Goal: Check status: Check status

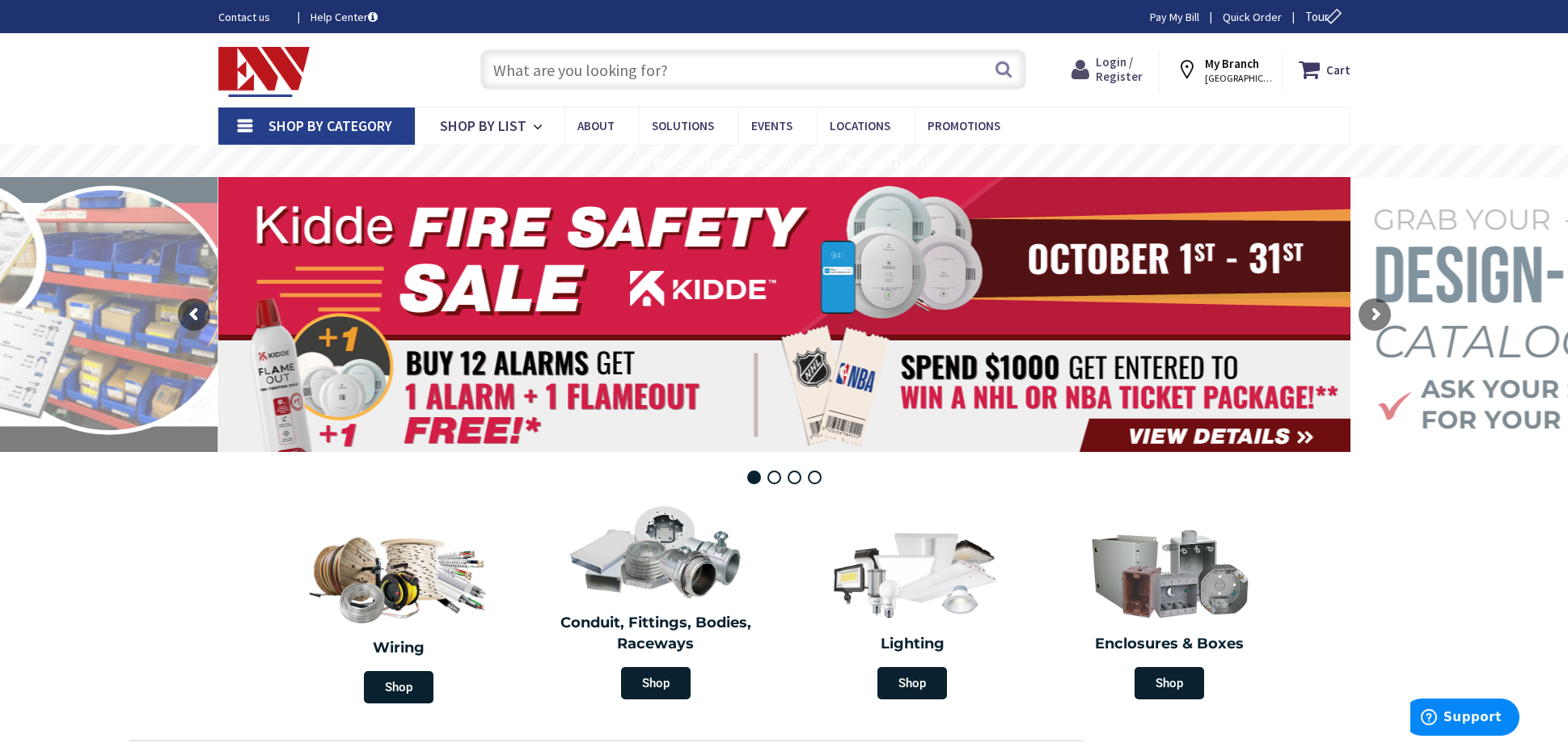
click at [1121, 69] on span "Login / Register" at bounding box center [1119, 69] width 47 height 30
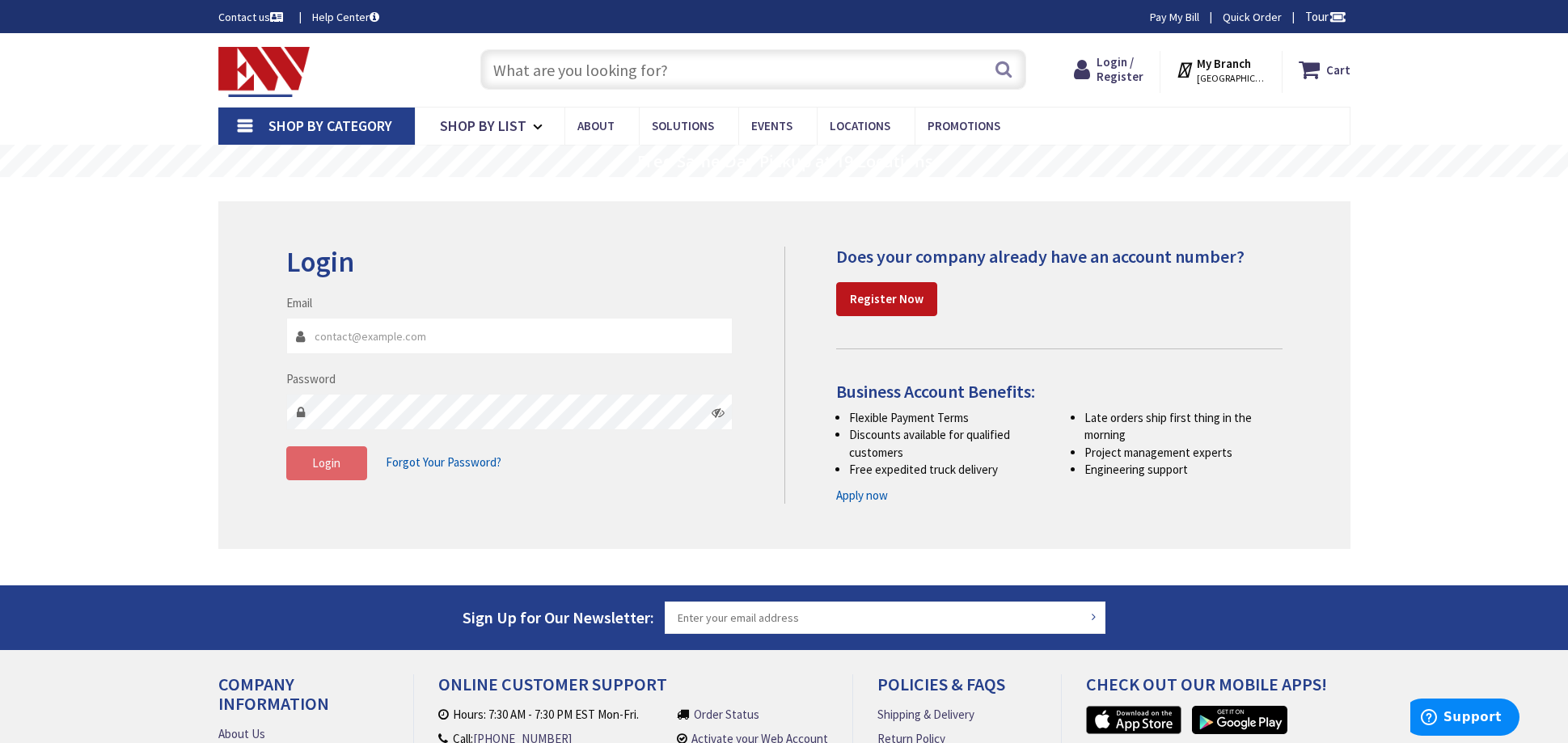
type input "[EMAIL_ADDRESS][DOMAIN_NAME]"
click at [336, 463] on span "Login" at bounding box center [326, 463] width 29 height 16
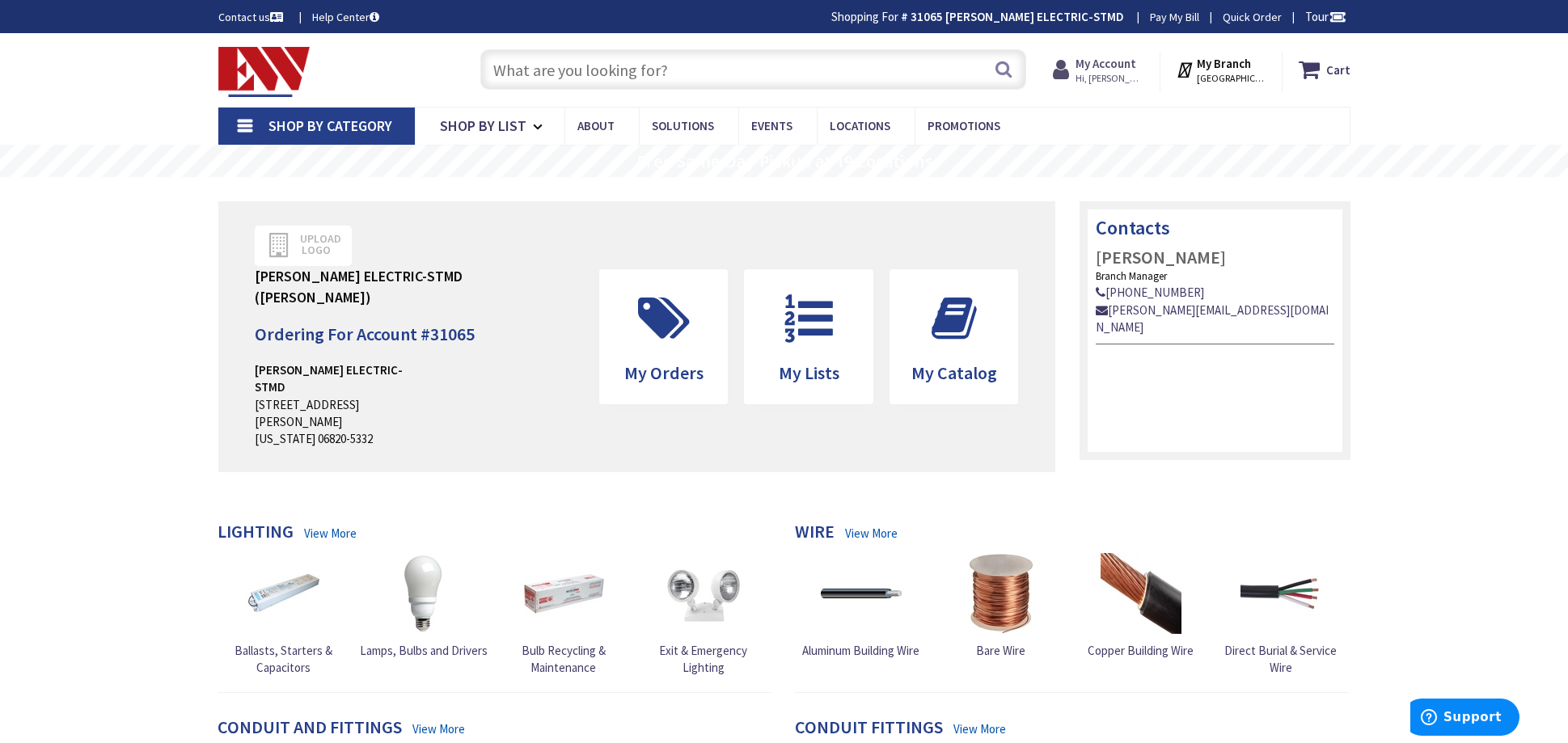
click at [1116, 65] on strong "My Account" at bounding box center [1106, 63] width 61 height 16
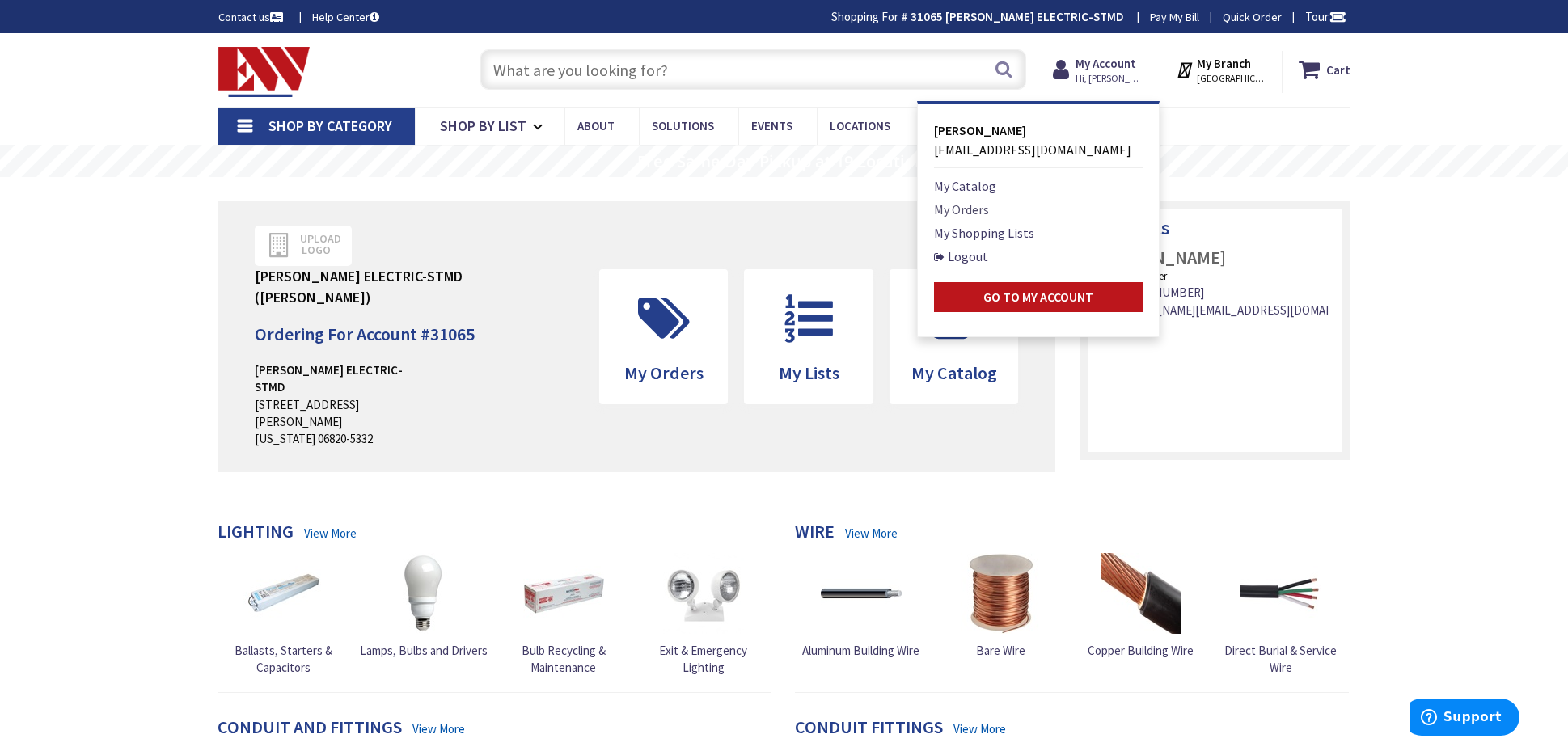
click at [989, 207] on link "My Orders" at bounding box center [961, 209] width 55 height 19
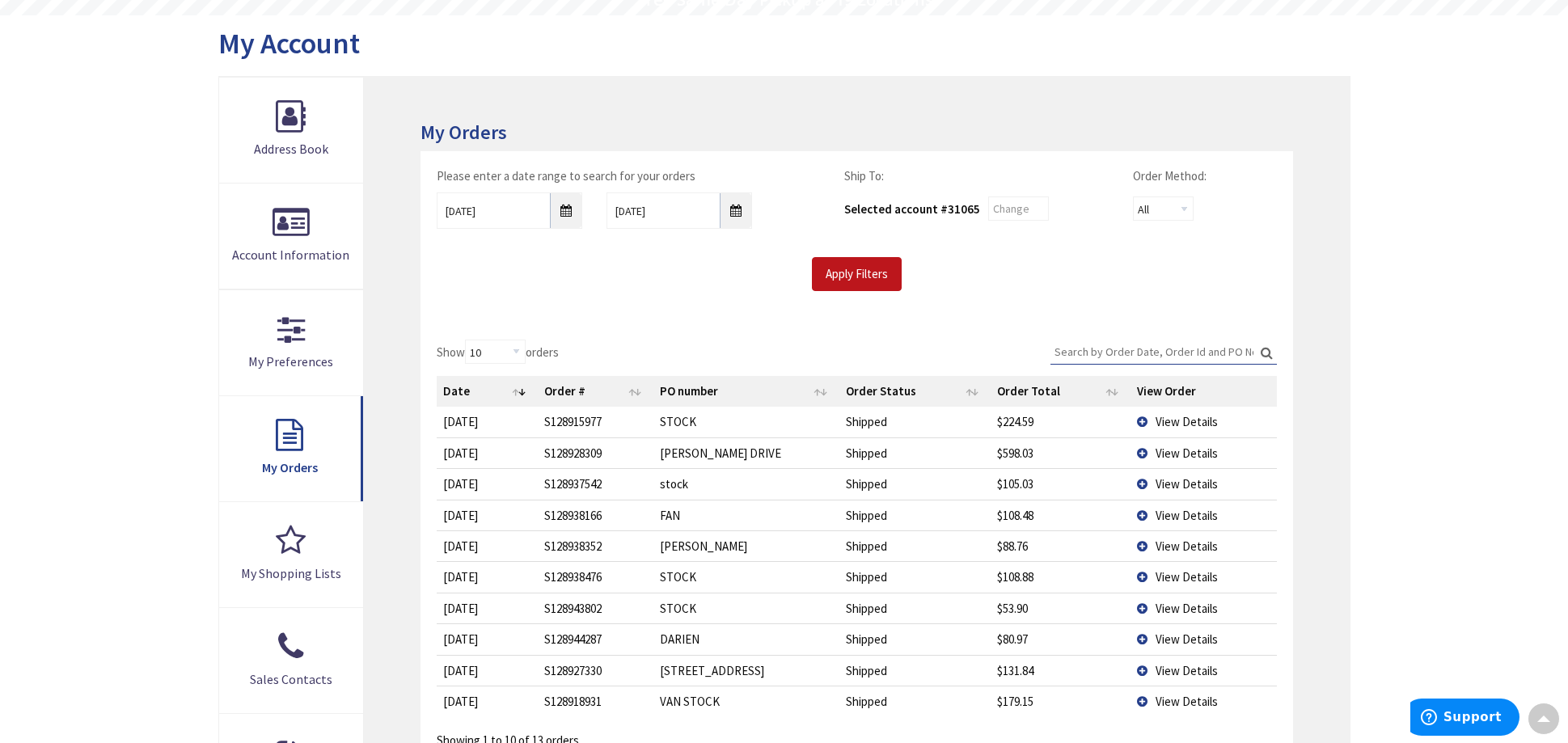
scroll to position [163, 0]
click at [1148, 450] on td "View Details" at bounding box center [1203, 450] width 146 height 30
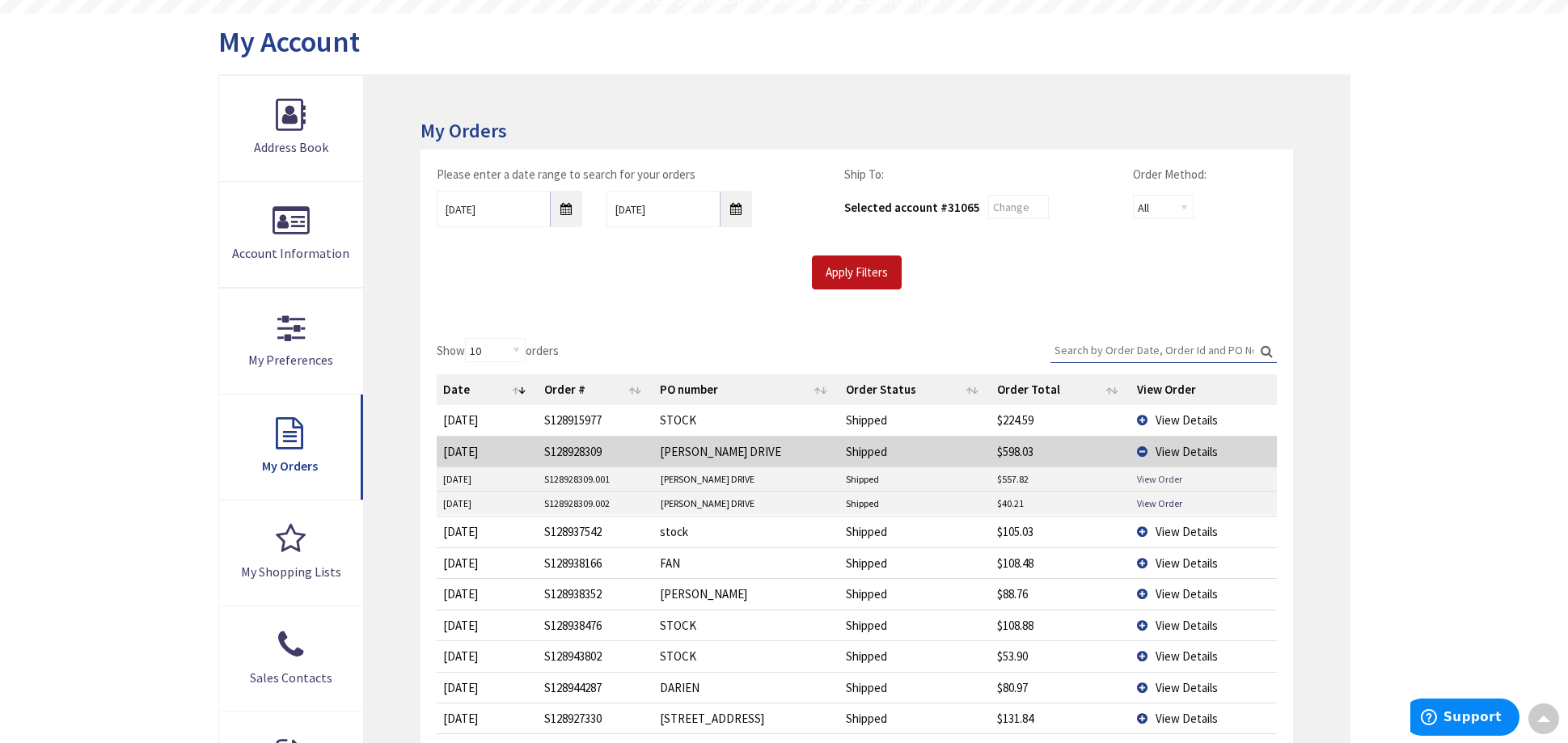
click at [1147, 480] on link "View Order" at bounding box center [1159, 479] width 45 height 14
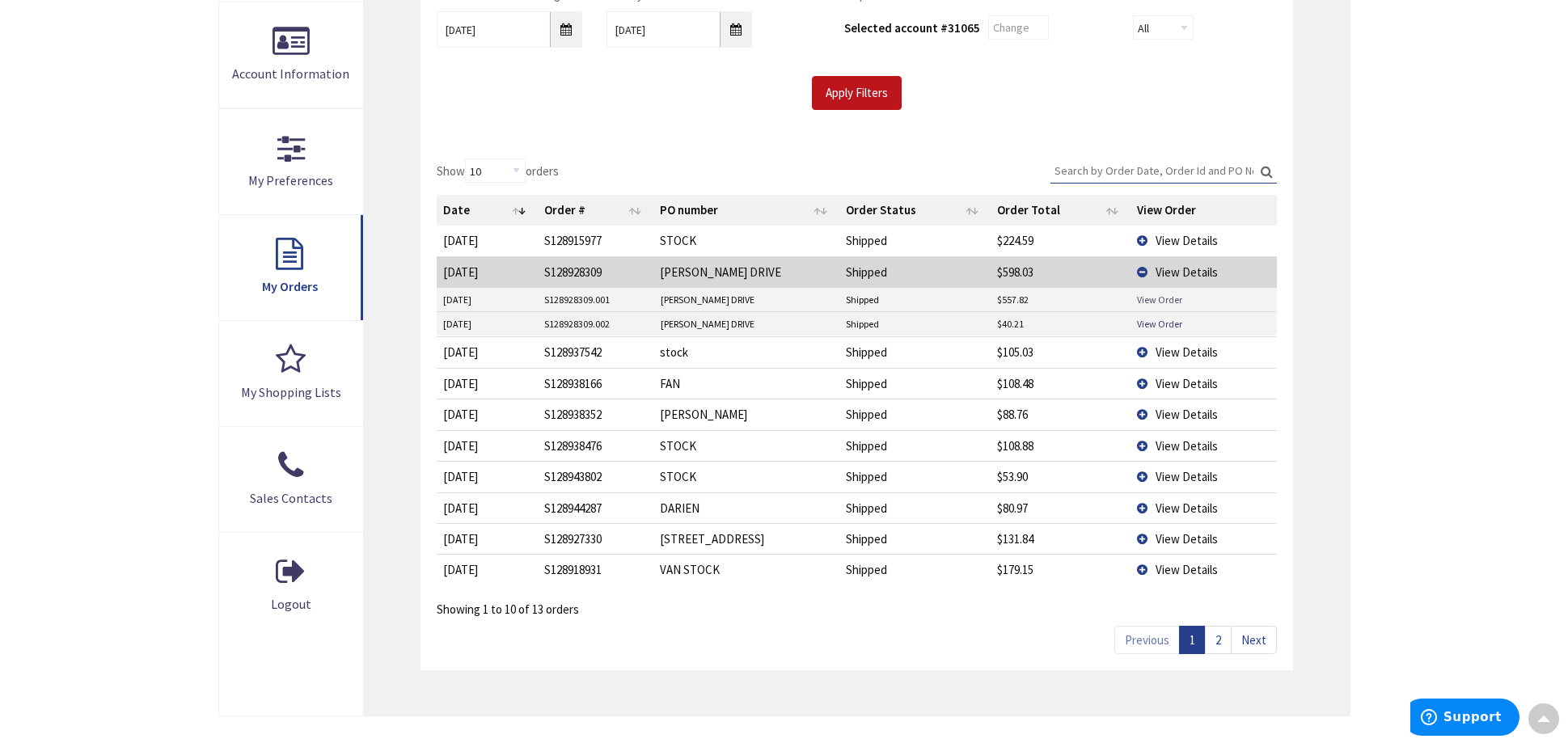
scroll to position [346, 0]
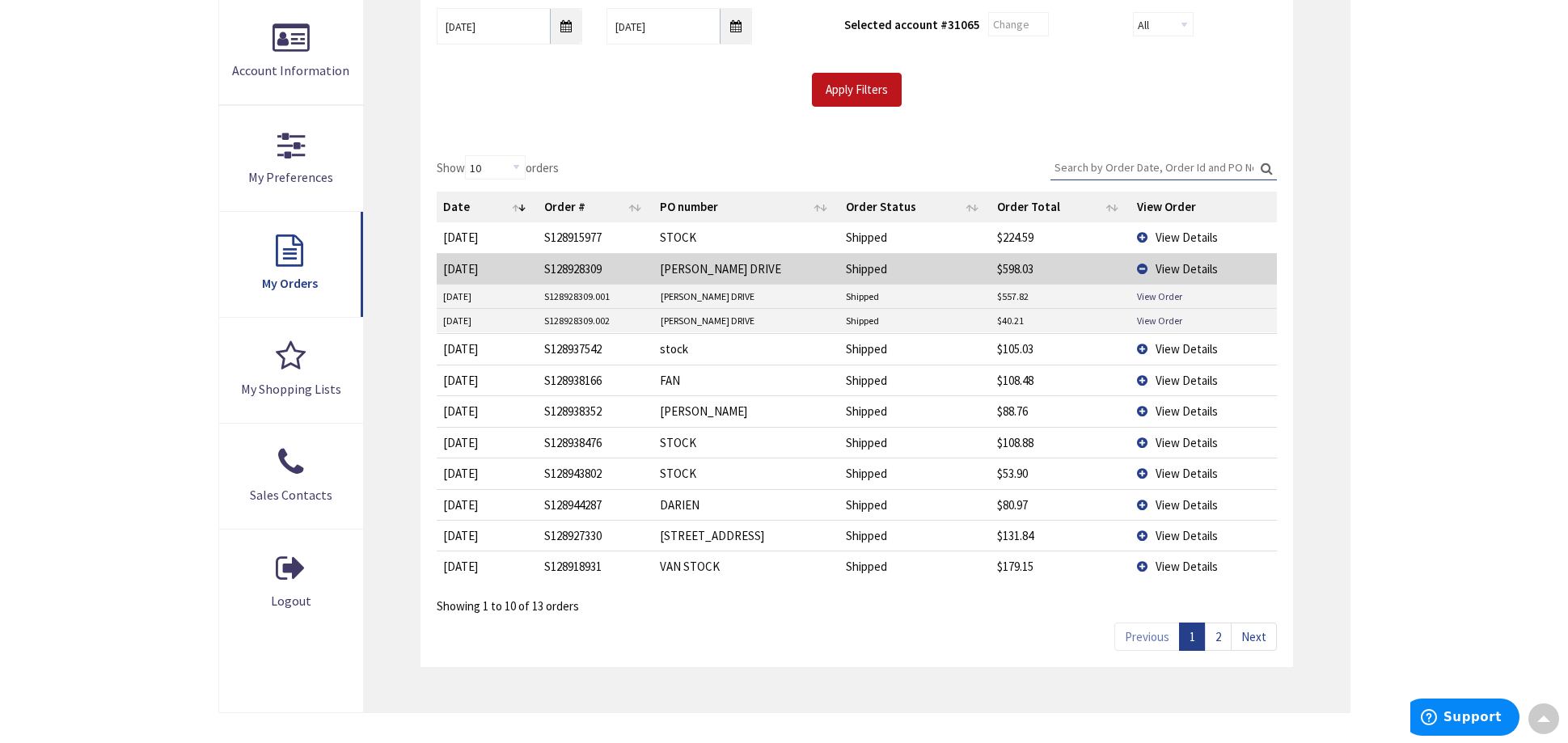
click at [1218, 645] on link "2" at bounding box center [1218, 636] width 27 height 29
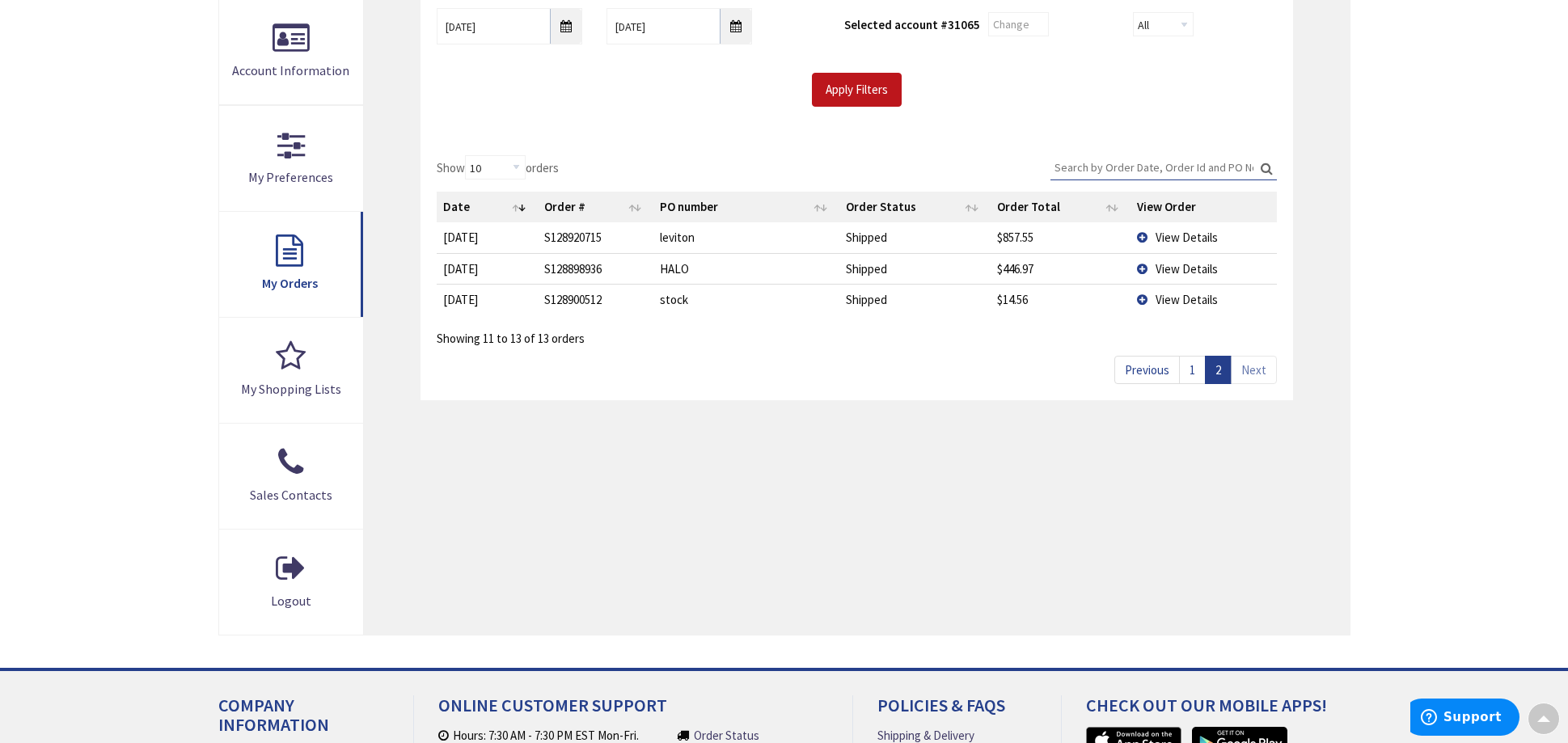
click at [1171, 271] on span "View Details" at bounding box center [1187, 269] width 63 height 16
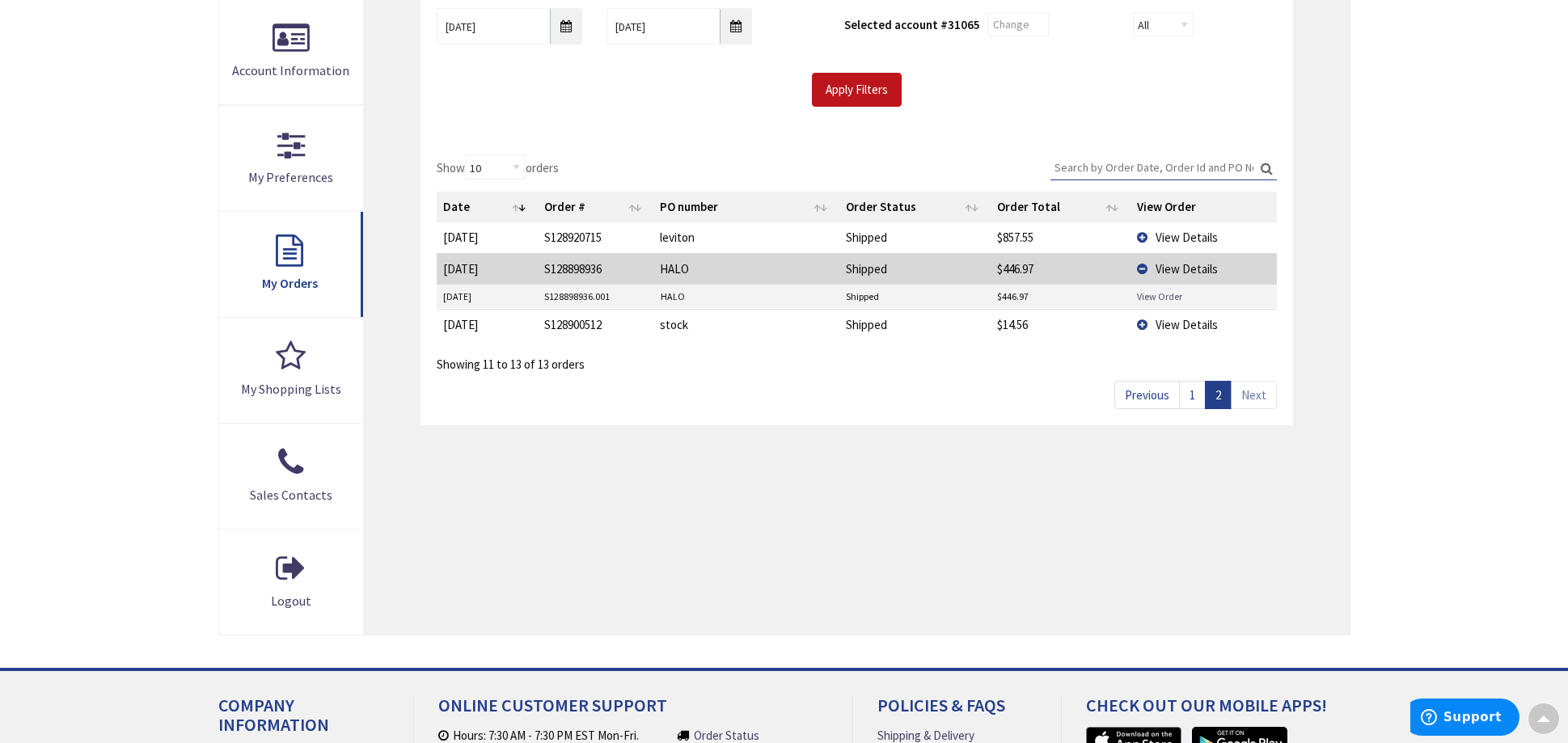
click at [1152, 298] on link "View Order" at bounding box center [1159, 296] width 45 height 14
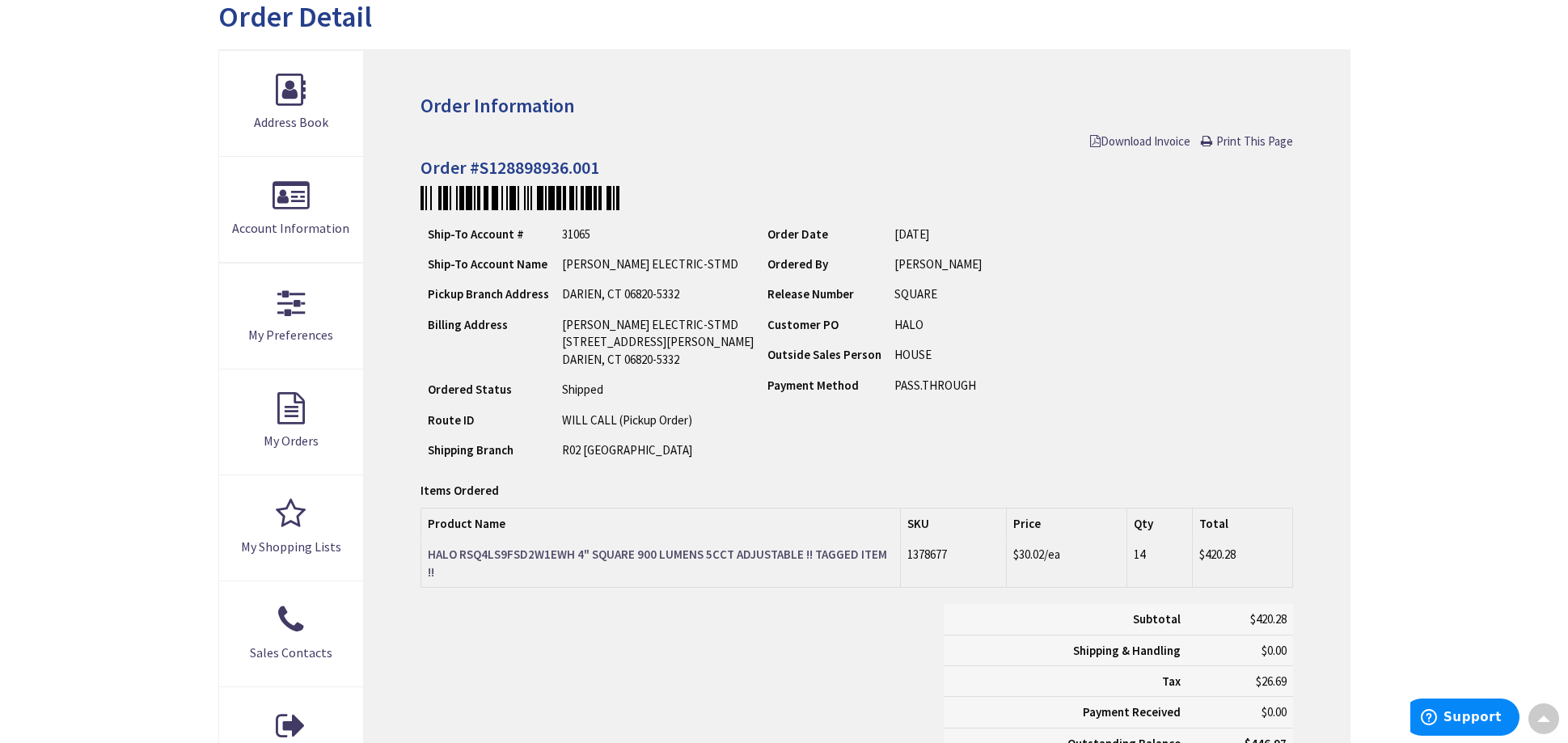
click at [469, 555] on strong "HALO RSQ4LS9FSD2W1EWH 4" SQUARE 900 LUMENS 5CCT ADJUSTABLE !! TAGGED ITEM !!" at bounding box center [657, 562] width 459 height 32
click at [460, 553] on strong "HALO RSQ4LS9FSD2W1EWH 4" SQUARE 900 LUMENS 5CCT ADJUSTABLE !! TAGGED ITEM !!" at bounding box center [657, 562] width 459 height 32
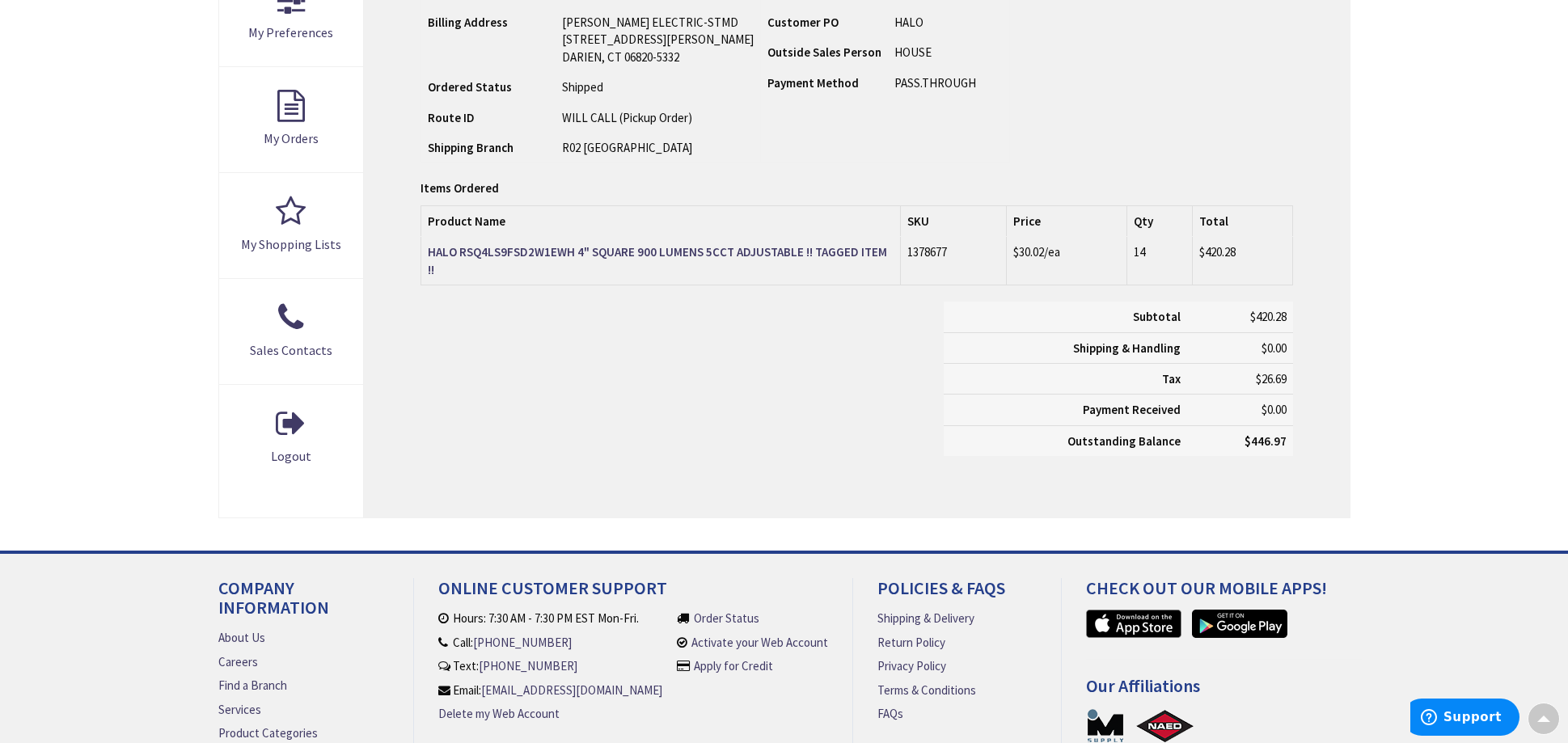
scroll to position [490, 0]
click at [659, 260] on link "HALO RSQ4LS9FSD2W1EWH 4" SQUARE 900 LUMENS 5CCT ADJUSTABLE !! TAGGED ITEM !!" at bounding box center [661, 261] width 465 height 35
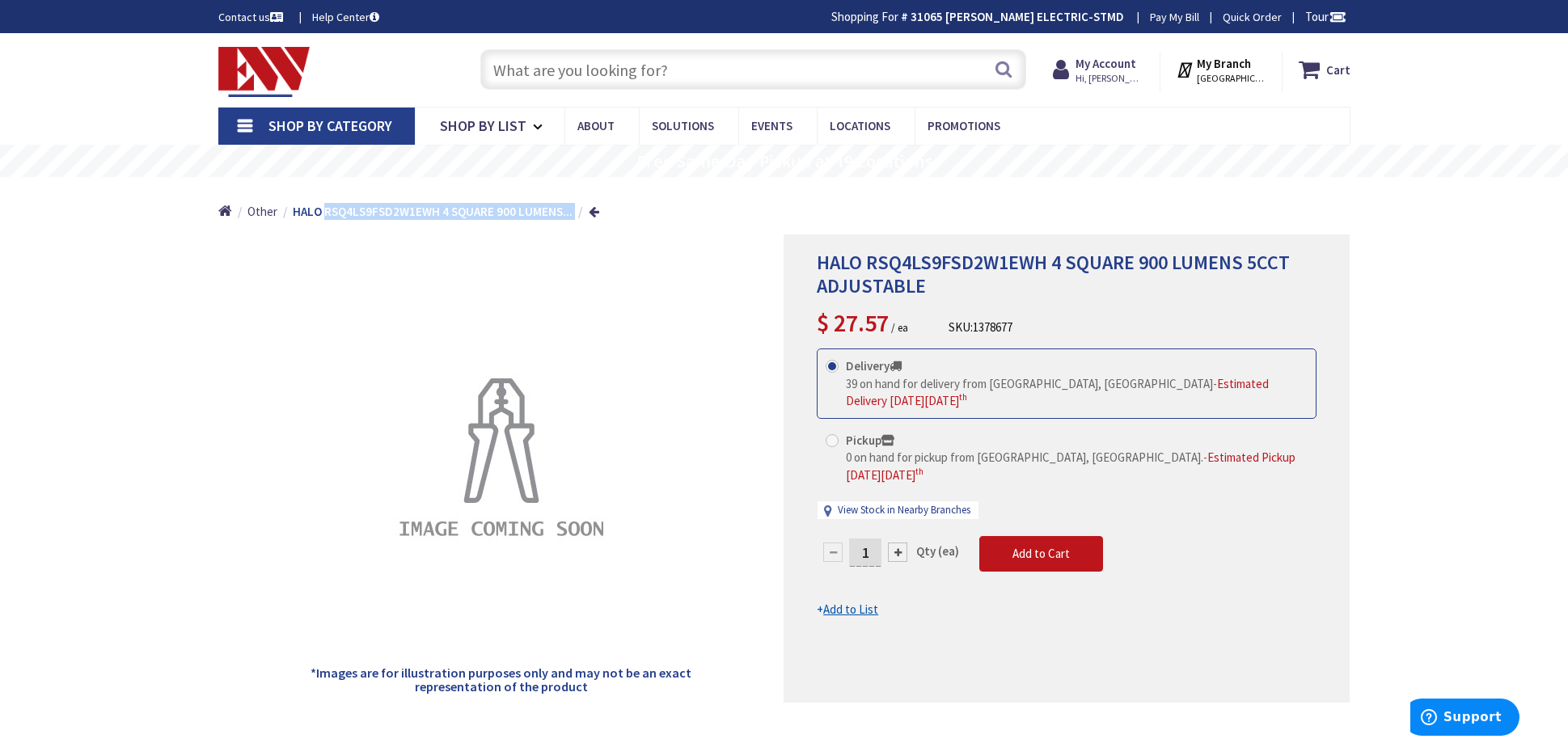
drag, startPoint x: 324, startPoint y: 213, endPoint x: 453, endPoint y: 221, distance: 129.2
click at [453, 221] on ul "Home Other HALO RSQ4LS9FSD2W1EWH 4 SQUARE 900 LUMENS..." at bounding box center [408, 206] width 381 height 57
copy li "RSQ4LS9FSD2W1EWH 4 SQUARE 900 LUMENS..."
